Goal: Download file/media

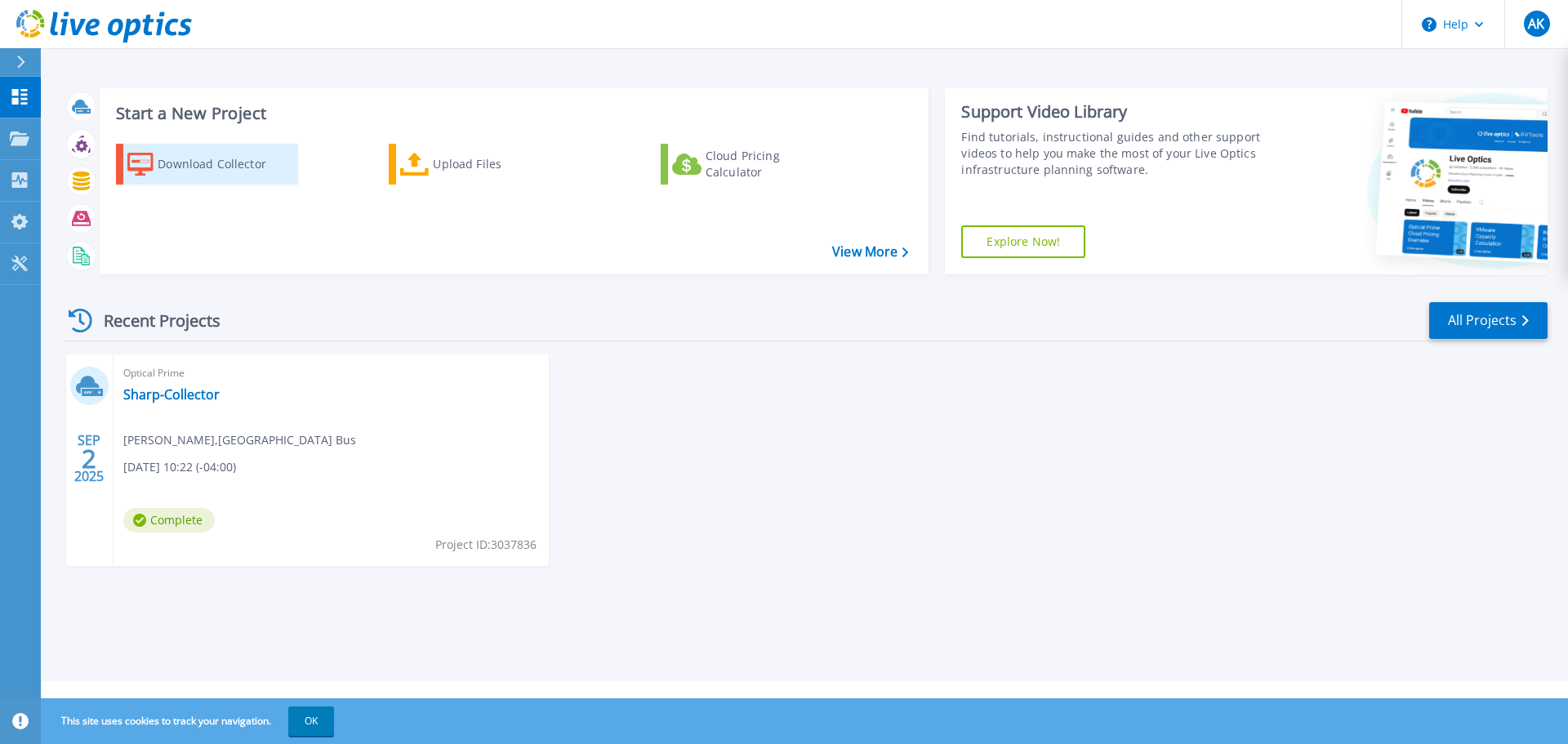
click at [168, 164] on div "Download Collector" at bounding box center [223, 163] width 131 height 33
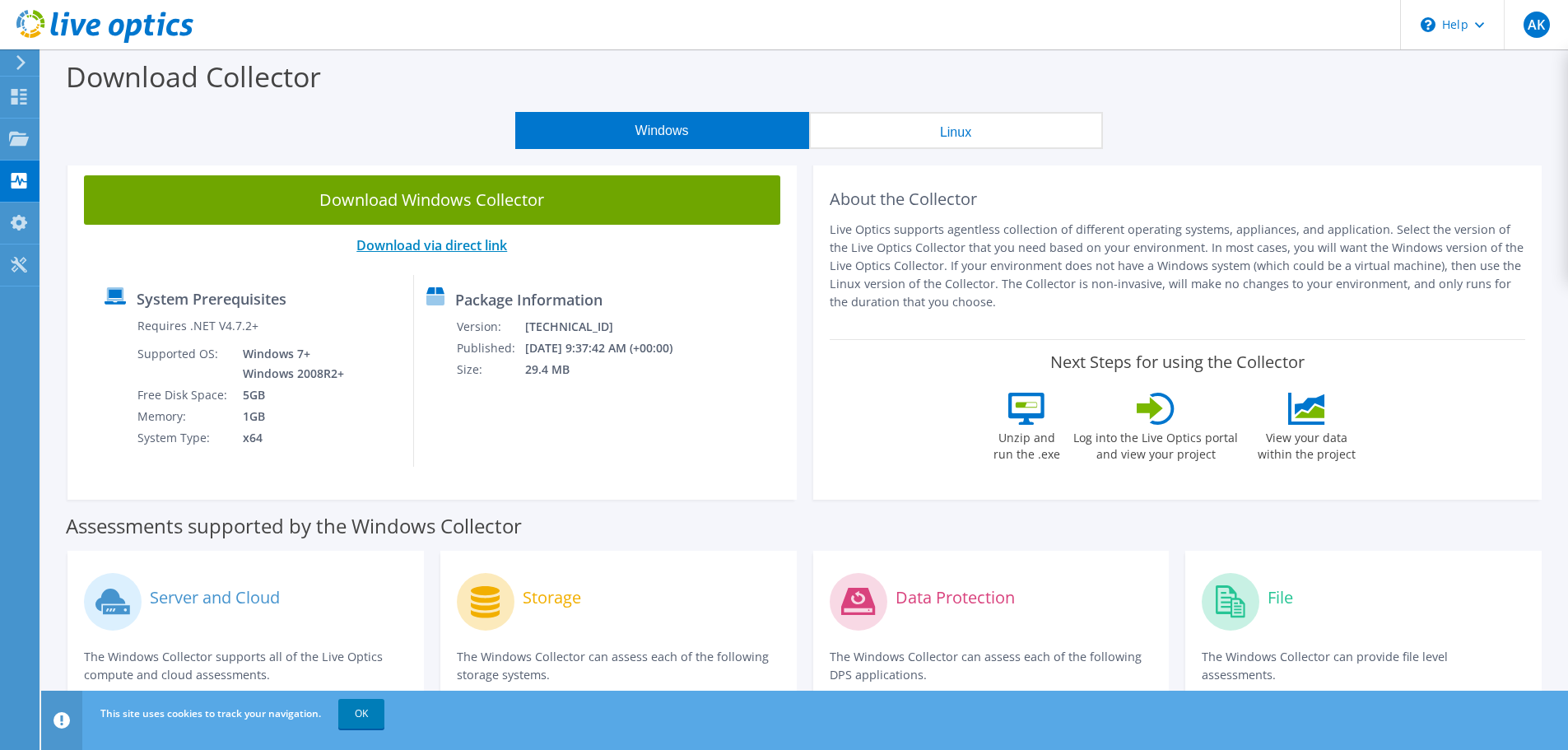
click at [416, 247] on link "Download via direct link" at bounding box center [431, 245] width 150 height 18
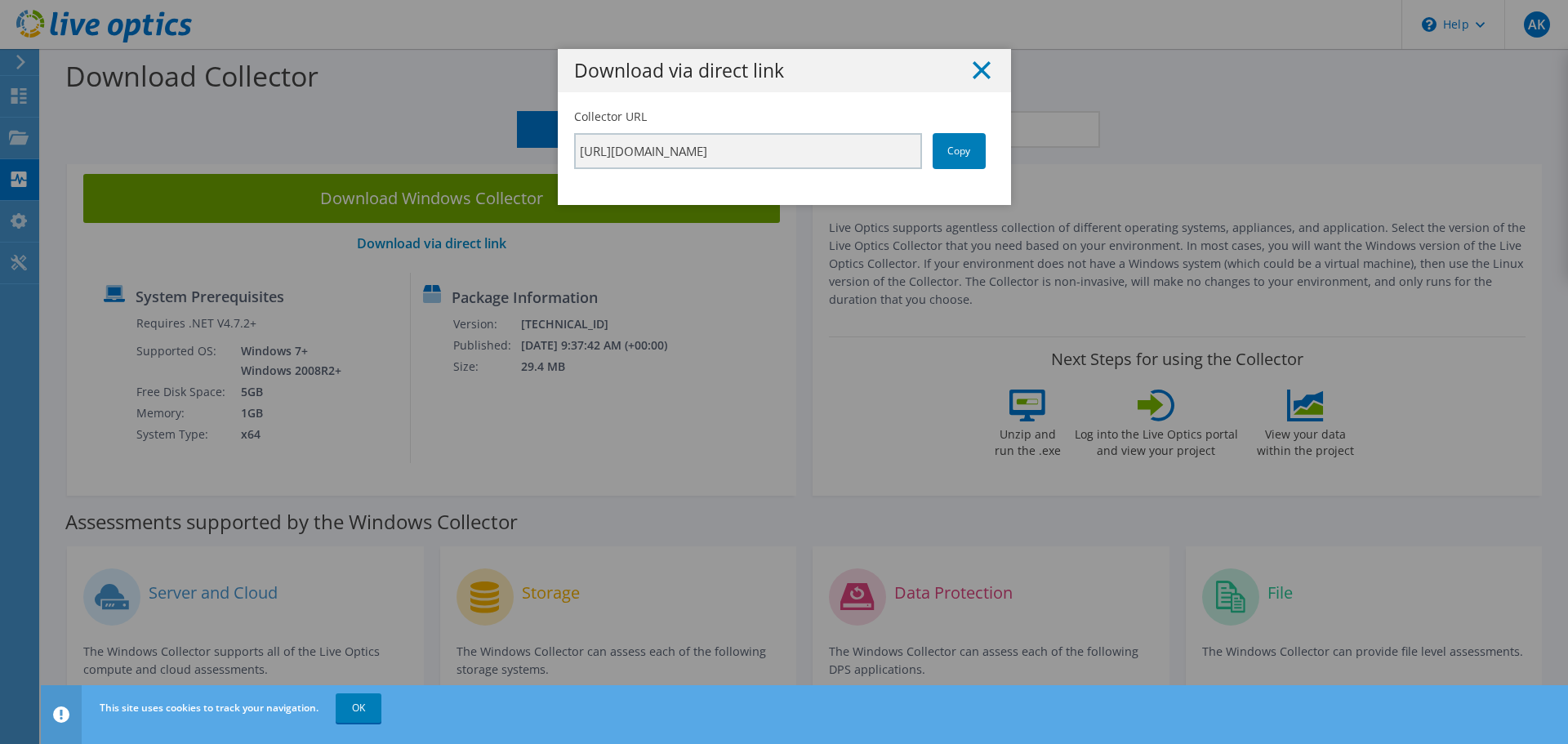
click at [980, 68] on icon at bounding box center [981, 70] width 18 height 18
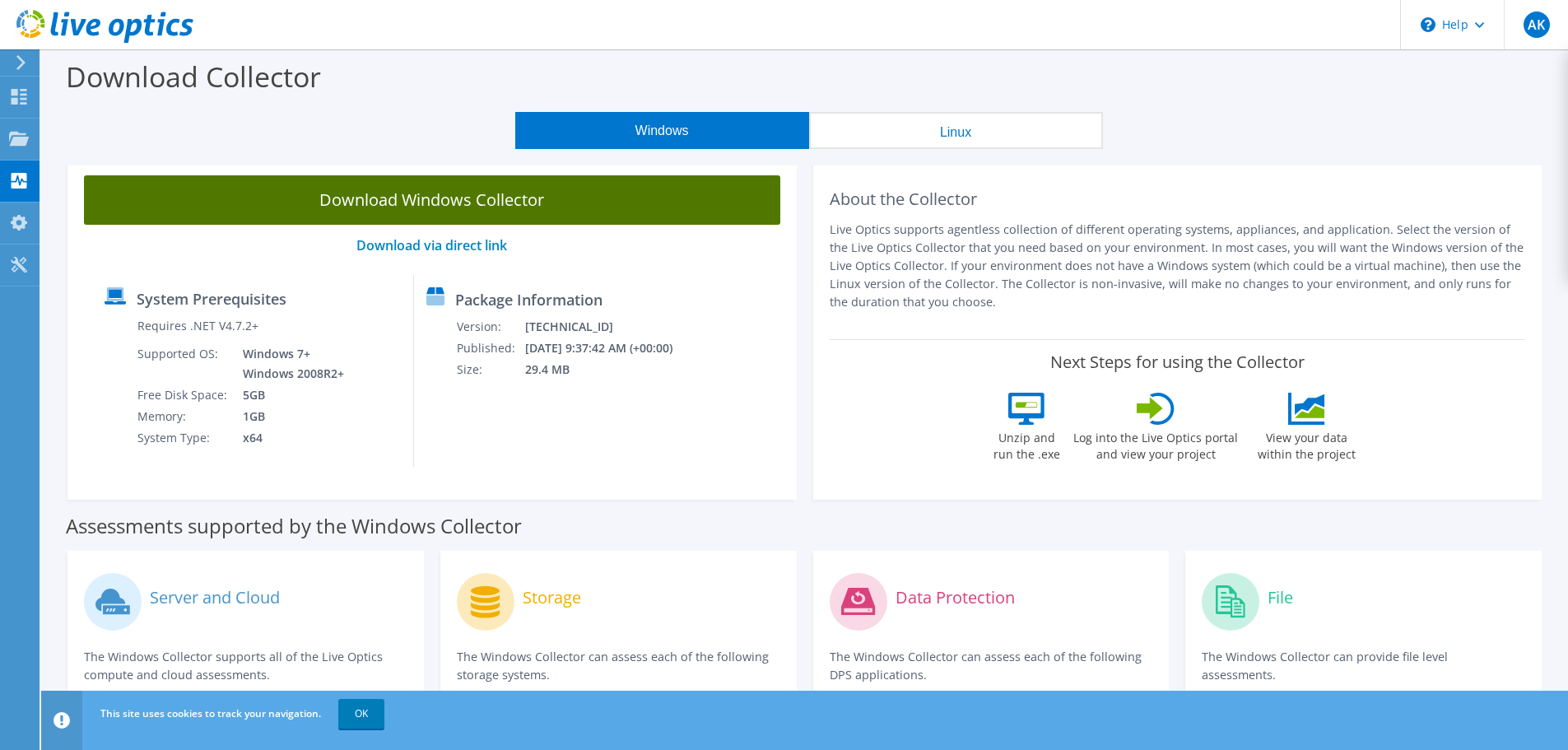
click at [448, 200] on link "Download Windows Collector" at bounding box center [432, 200] width 696 height 49
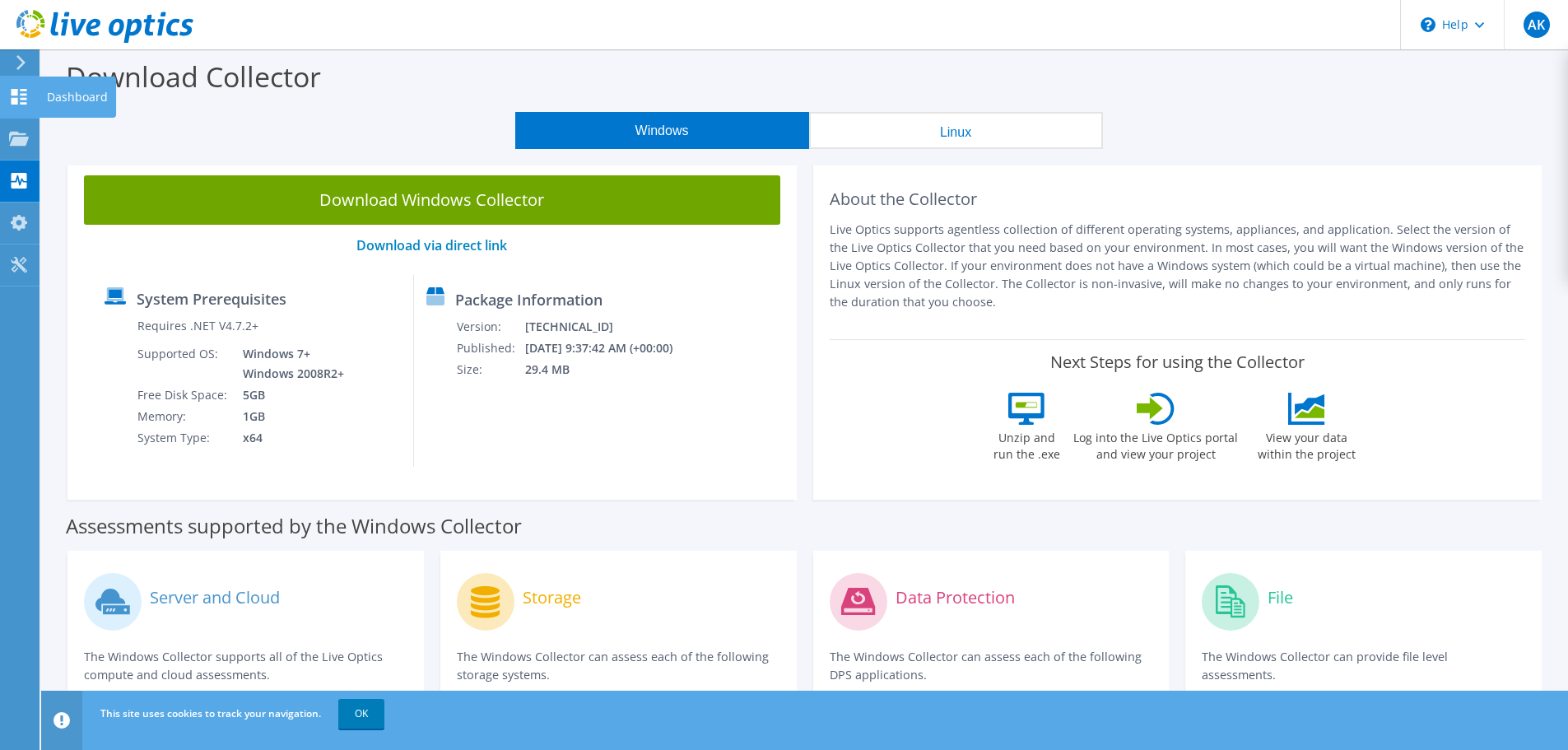
click at [16, 97] on icon at bounding box center [19, 96] width 20 height 15
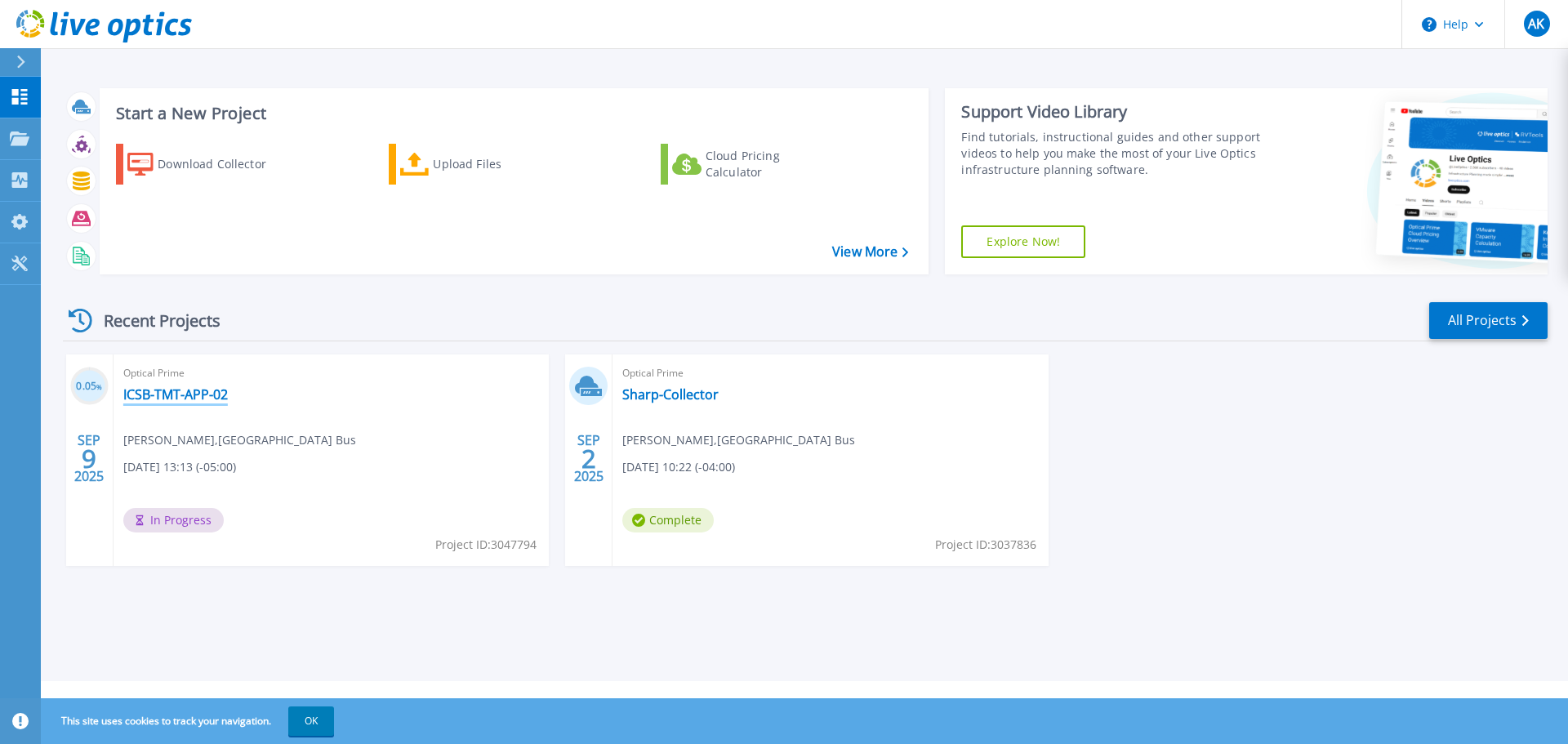
click at [171, 391] on link "ICSB-TMT-APP-02" at bounding box center [176, 394] width 105 height 16
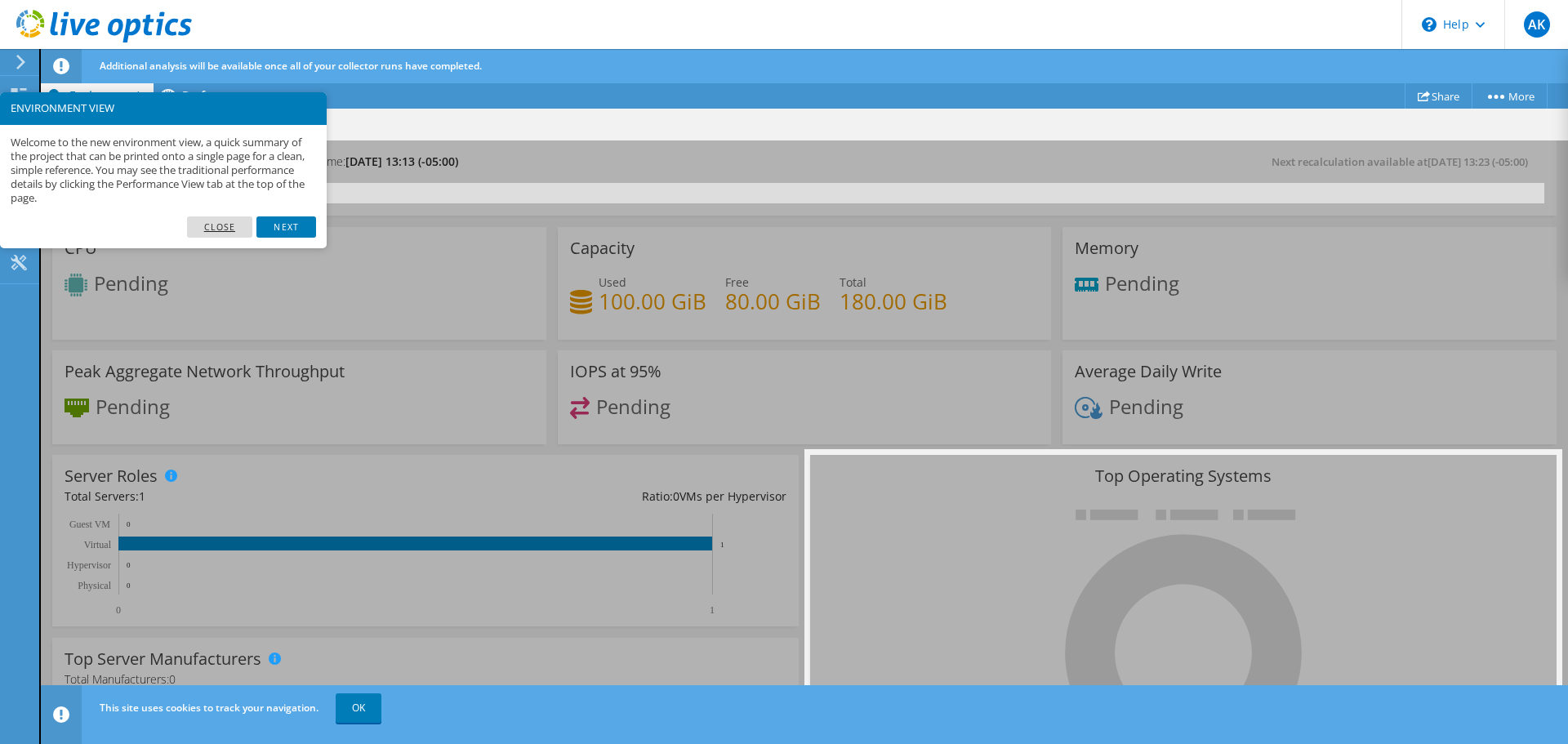
click at [226, 224] on link "Close" at bounding box center [220, 227] width 66 height 21
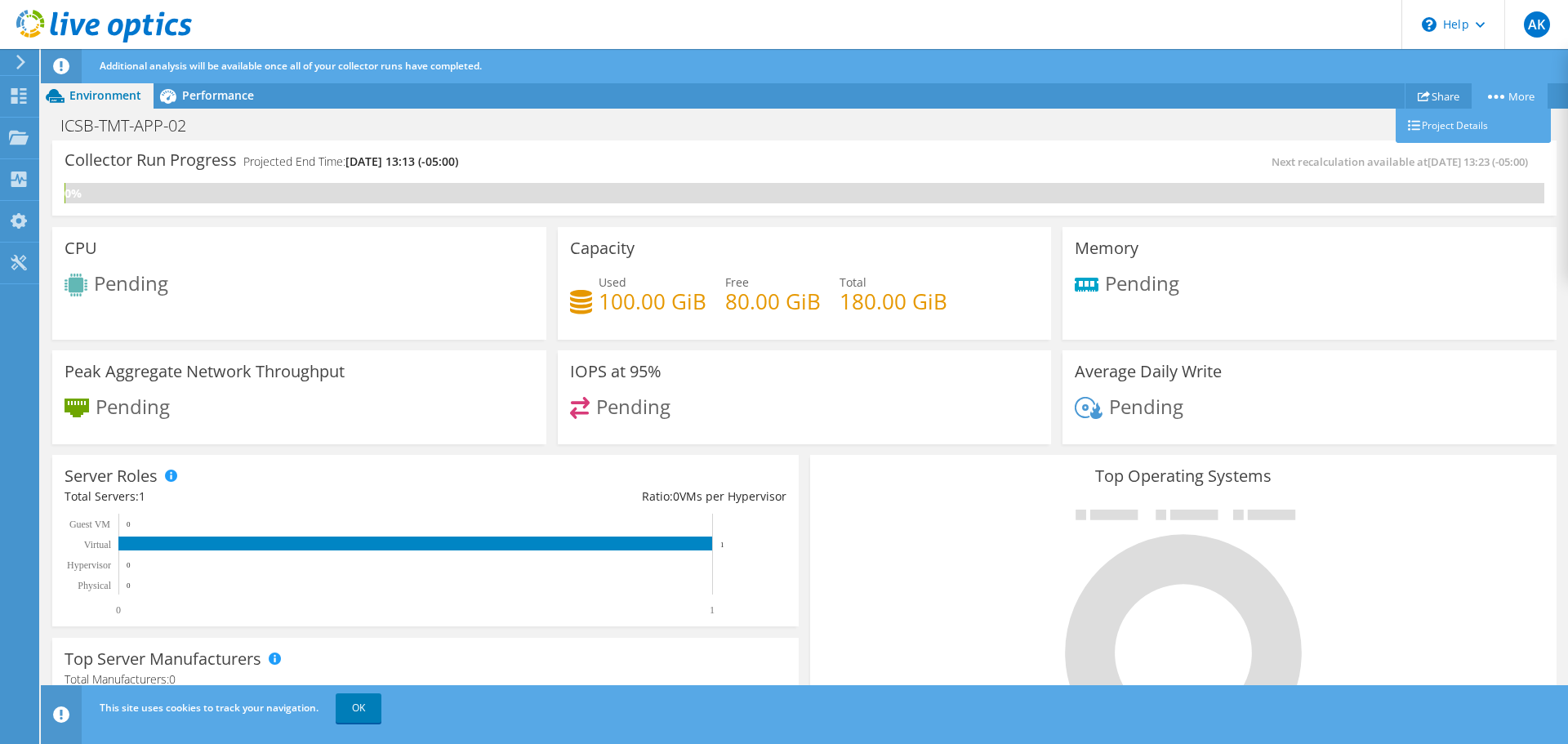
click at [1517, 95] on link "More" at bounding box center [1509, 96] width 76 height 26
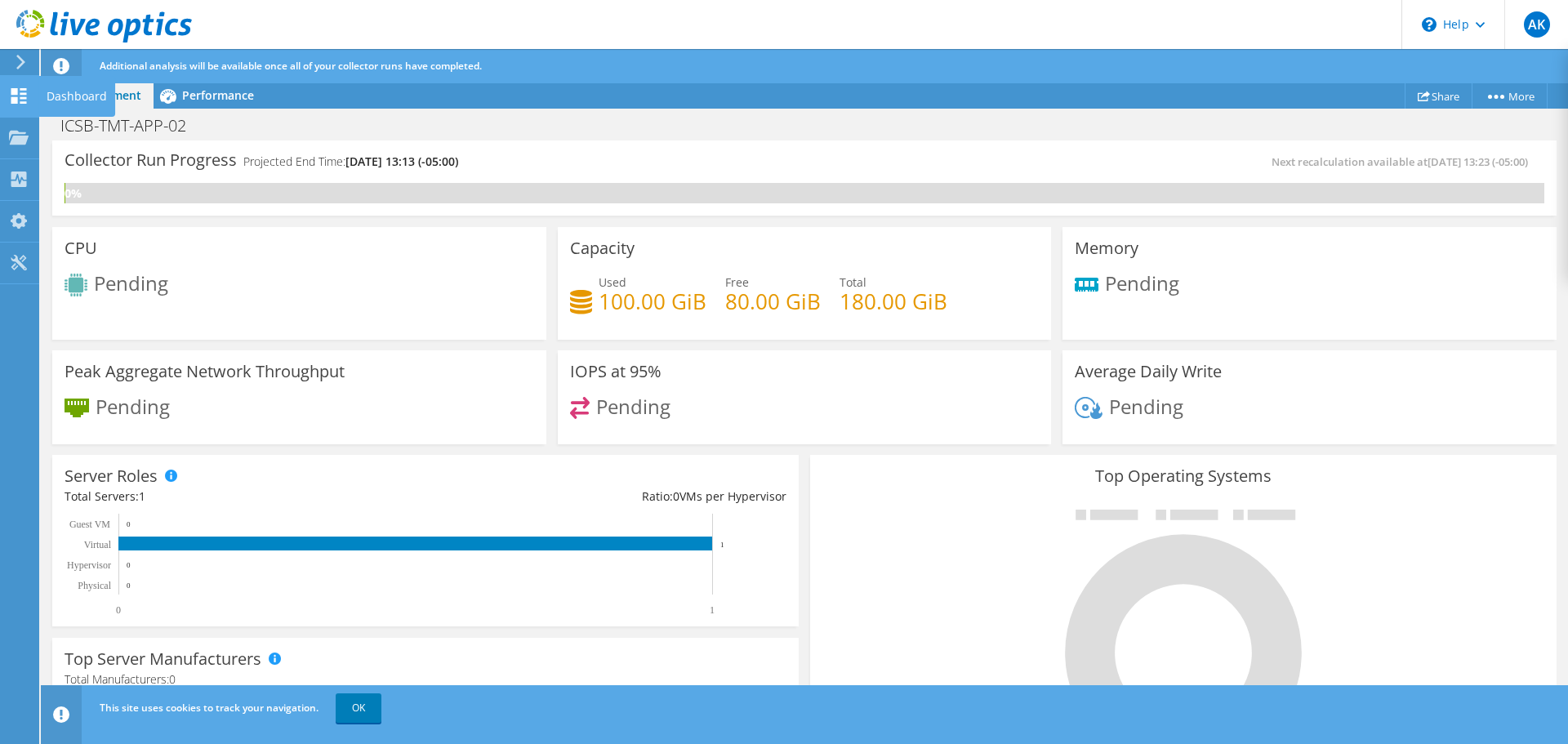
click at [16, 92] on use at bounding box center [19, 95] width 15 height 15
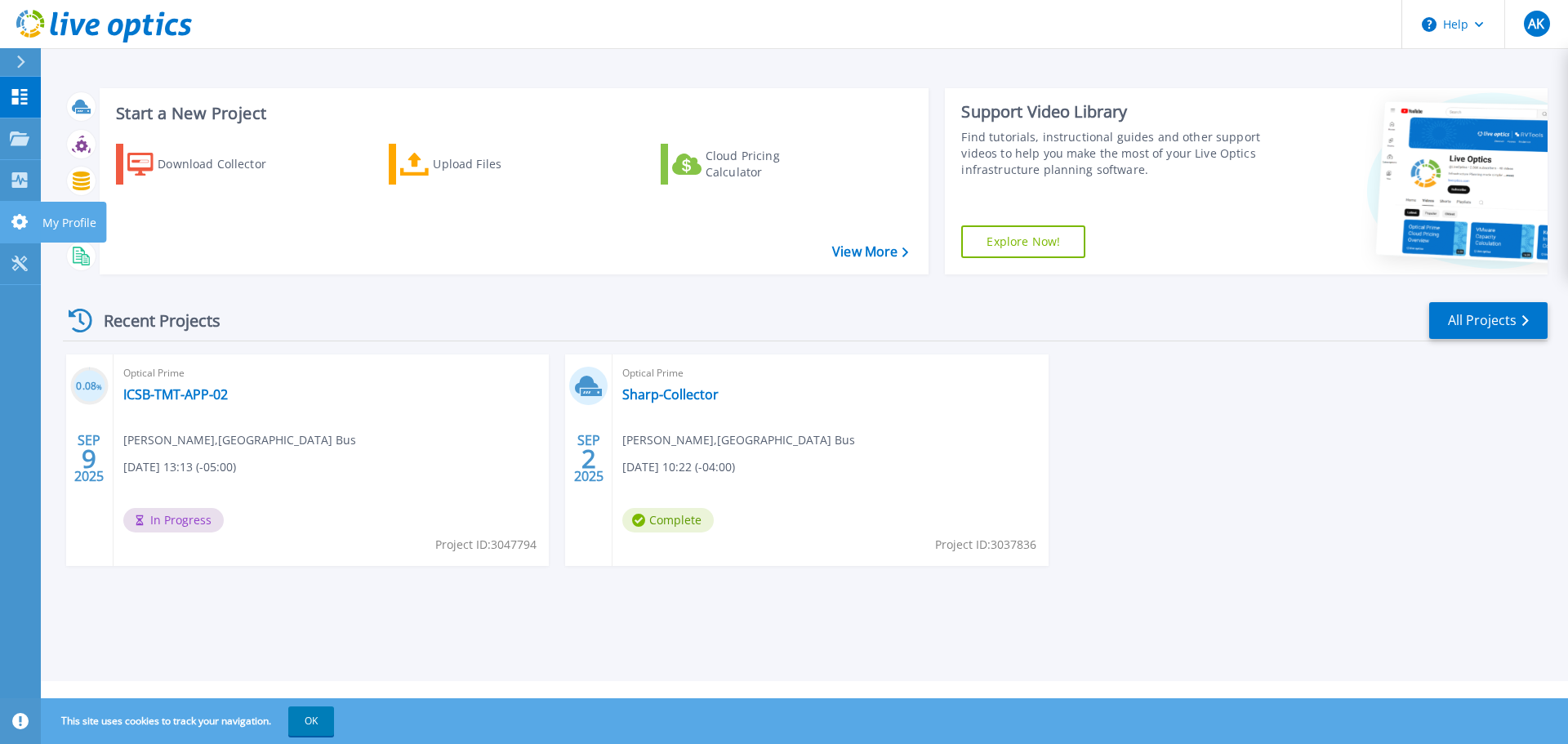
click at [10, 202] on link "My Profile My Profile" at bounding box center [20, 222] width 41 height 42
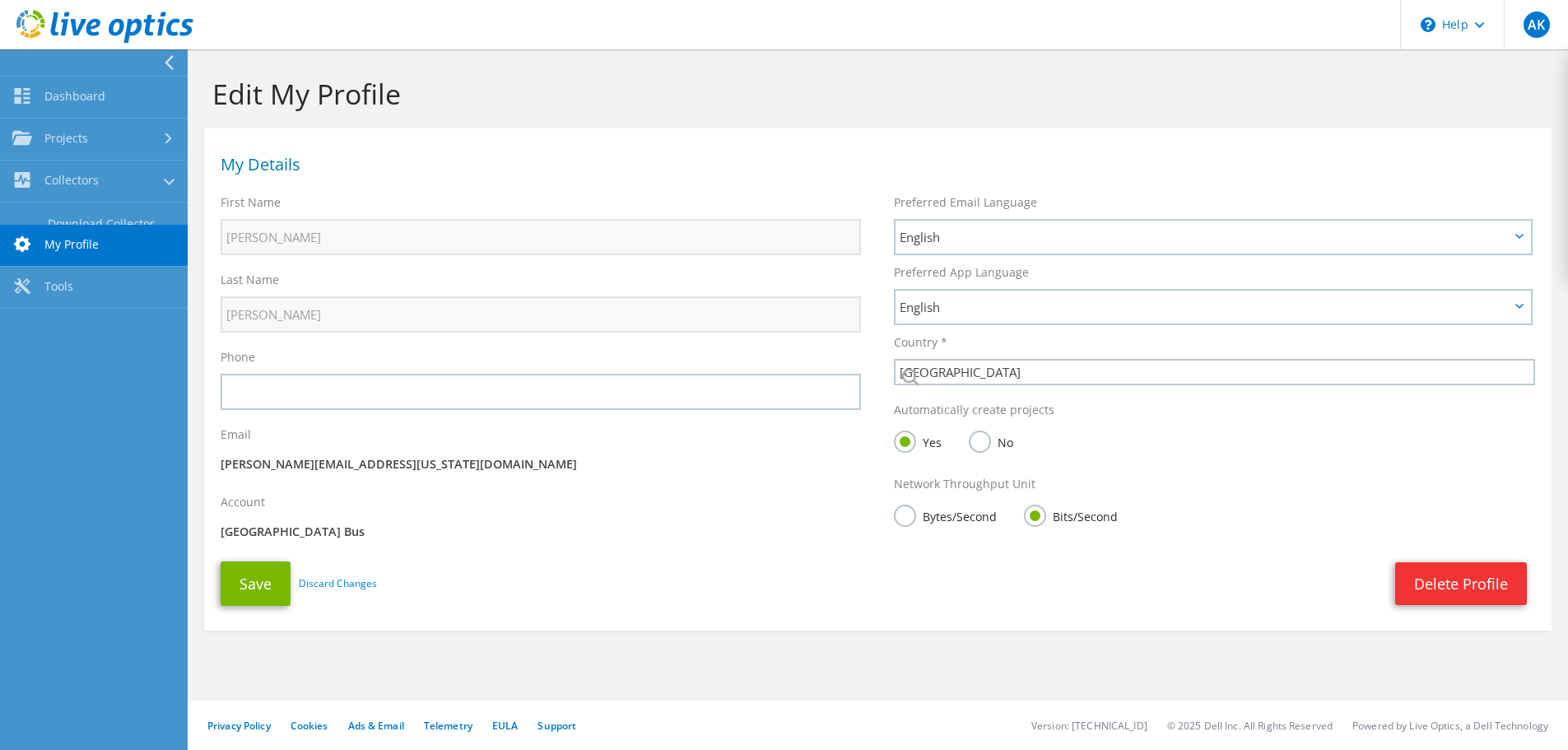
select select "224"
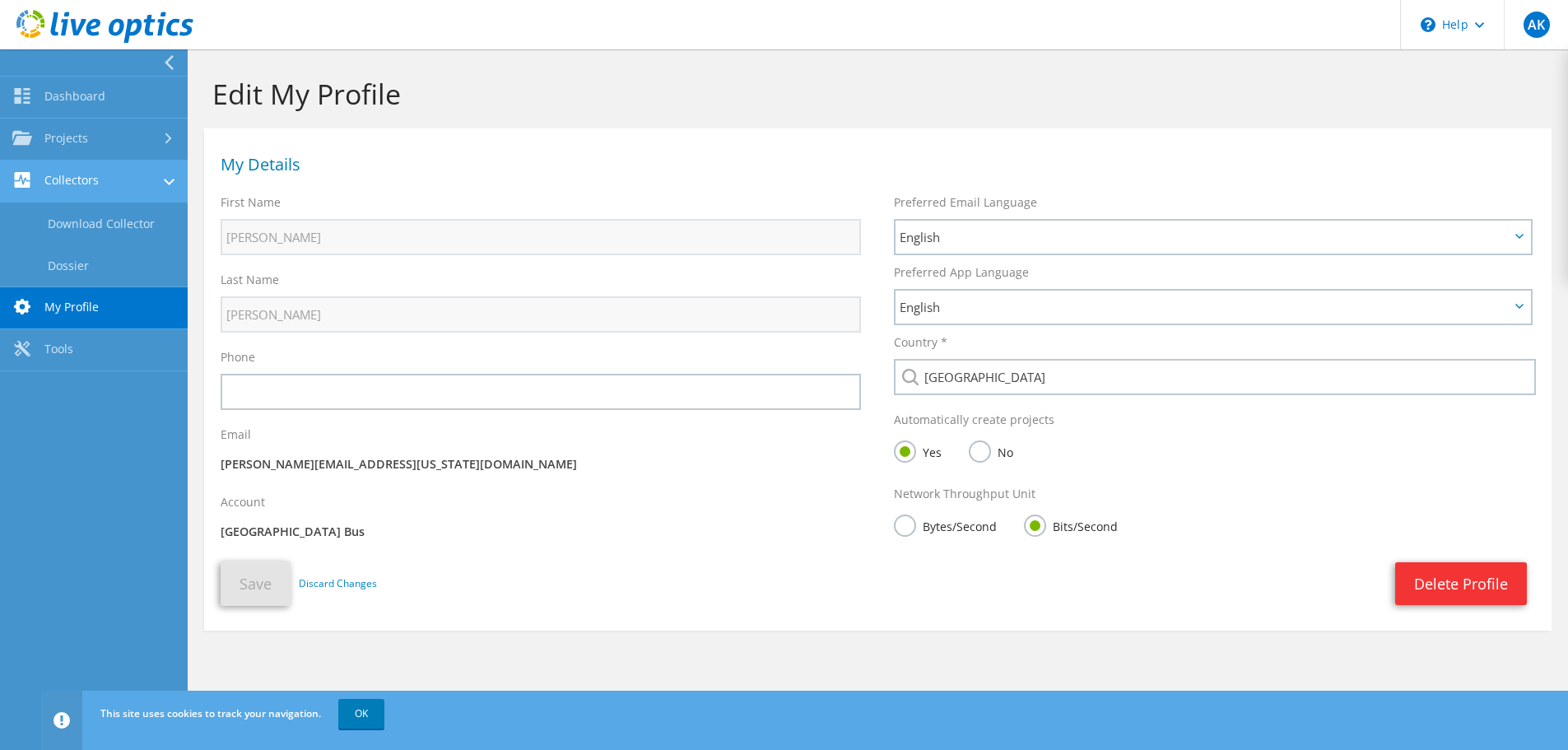
click at [89, 175] on link "Collectors" at bounding box center [94, 181] width 188 height 42
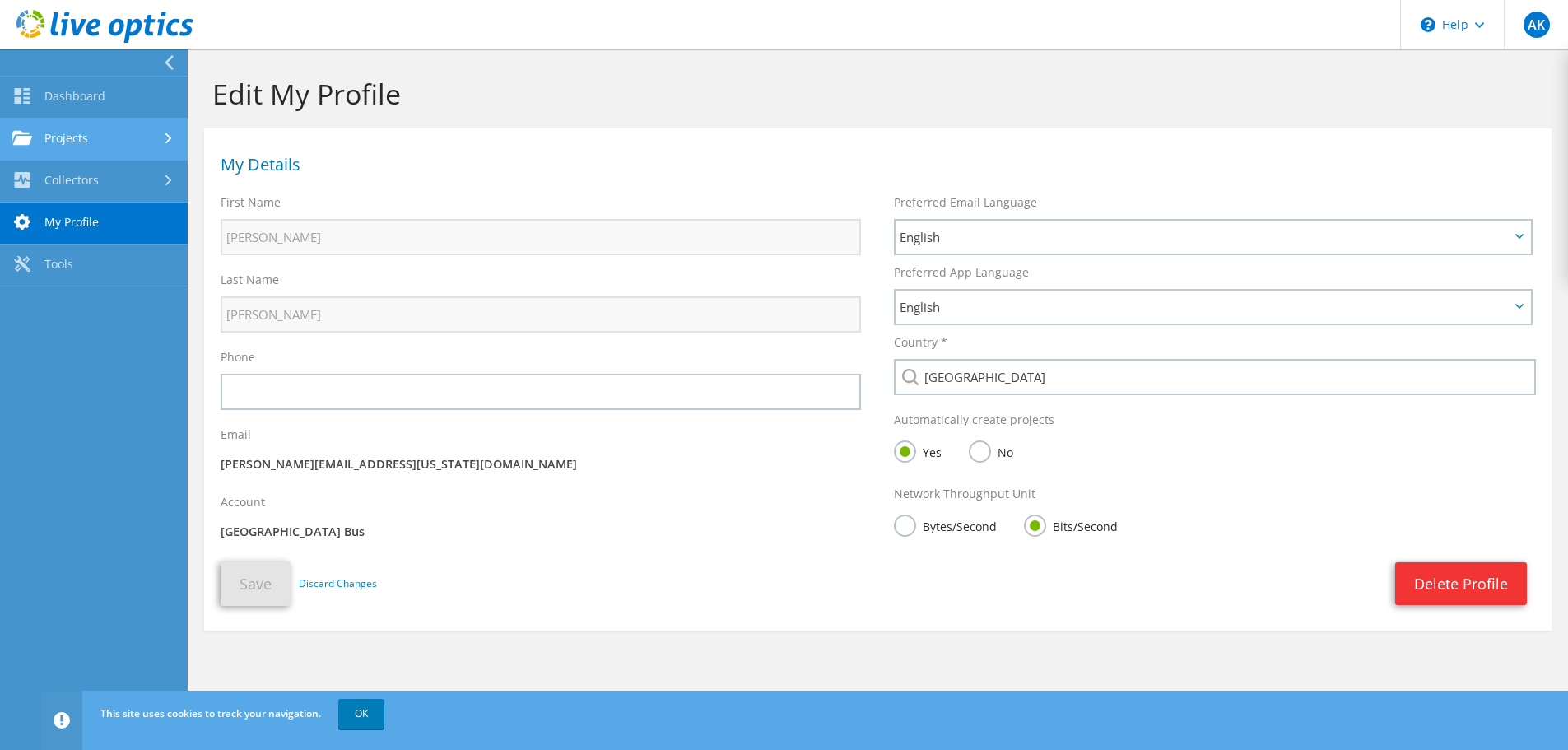
click at [93, 130] on link "Projects" at bounding box center [94, 139] width 188 height 42
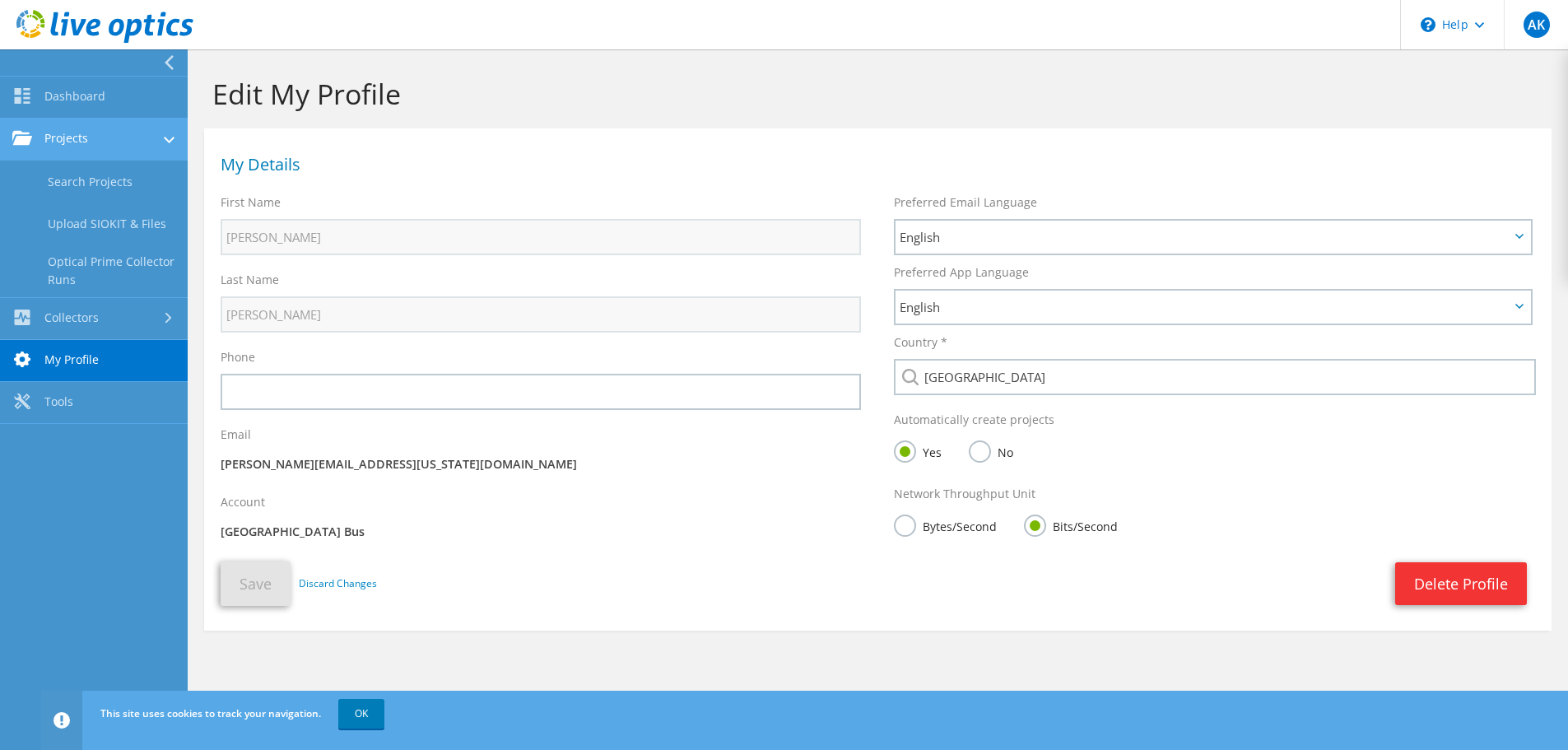
click at [93, 130] on link "Projects" at bounding box center [94, 139] width 188 height 42
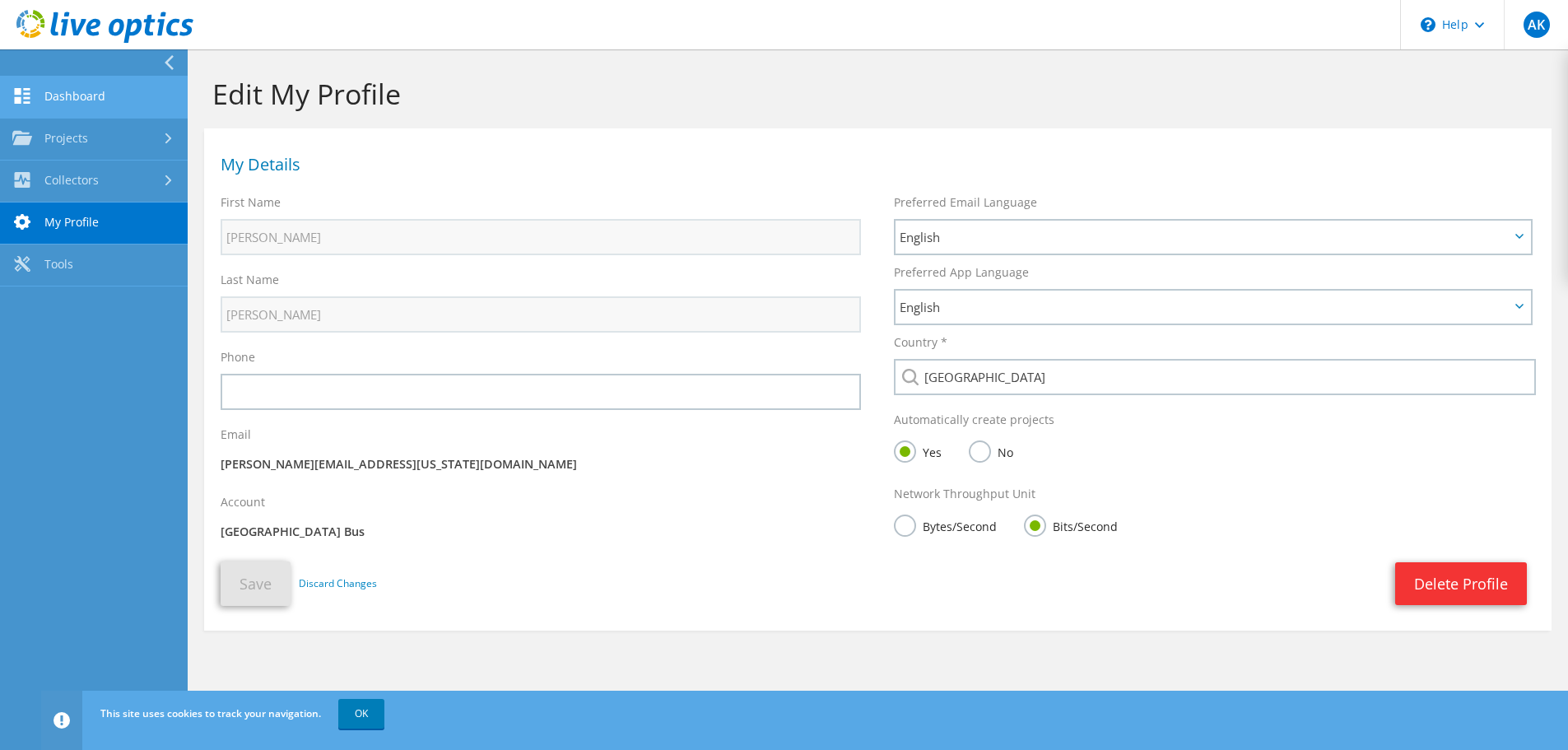
click at [93, 96] on link "Dashboard" at bounding box center [94, 98] width 188 height 42
